Goal: Task Accomplishment & Management: Manage account settings

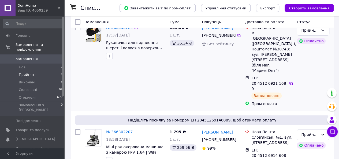
scroll to position [64, 0]
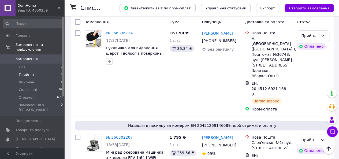
scroll to position [64, 0]
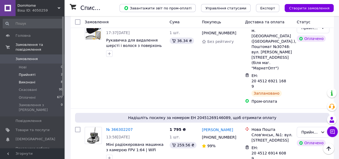
click at [21, 80] on span "Виконані" at bounding box center [27, 82] width 17 height 5
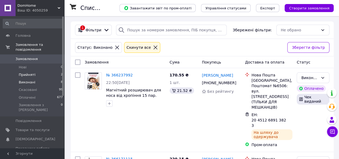
click at [29, 72] on span "Прийняті" at bounding box center [27, 74] width 17 height 5
